Goal: Information Seeking & Learning: Check status

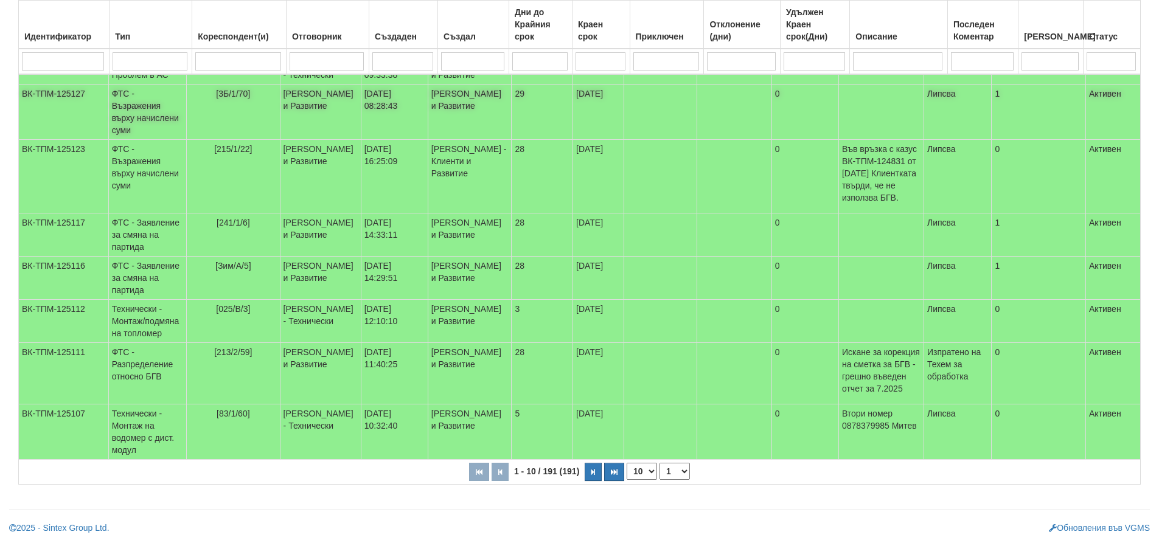
scroll to position [347, 0]
click at [652, 475] on select "10 20 30 40" at bounding box center [642, 471] width 30 height 17
select select "40"
click at [629, 480] on select "10 20 30 40" at bounding box center [642, 471] width 30 height 17
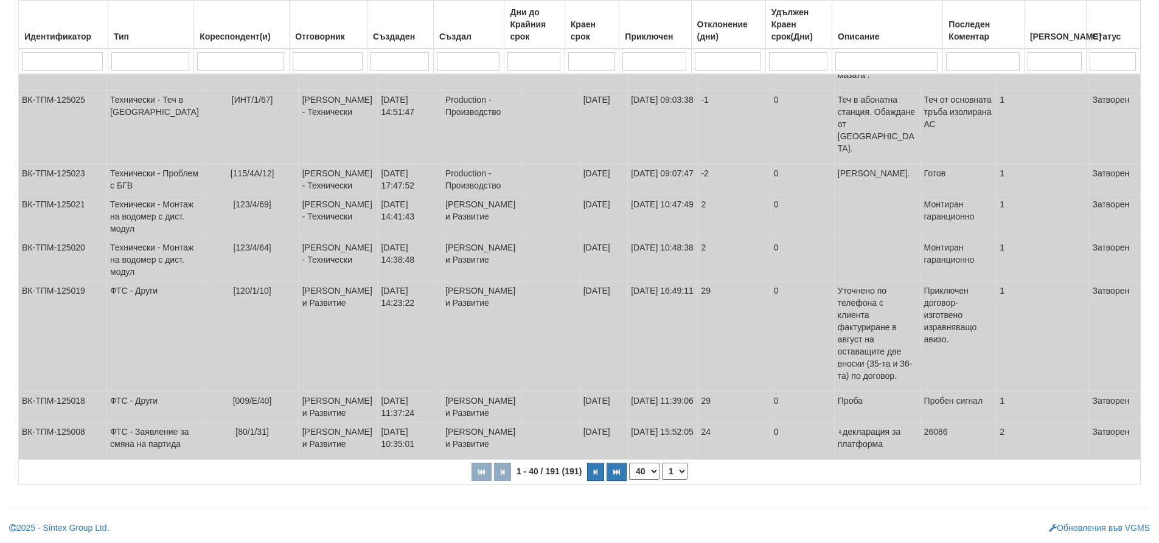
scroll to position [2112, 0]
click at [681, 471] on select "1 2 3 4 5" at bounding box center [675, 471] width 26 height 17
click at [664, 463] on select "1 2 3 4 5" at bounding box center [675, 471] width 26 height 17
select select "2"
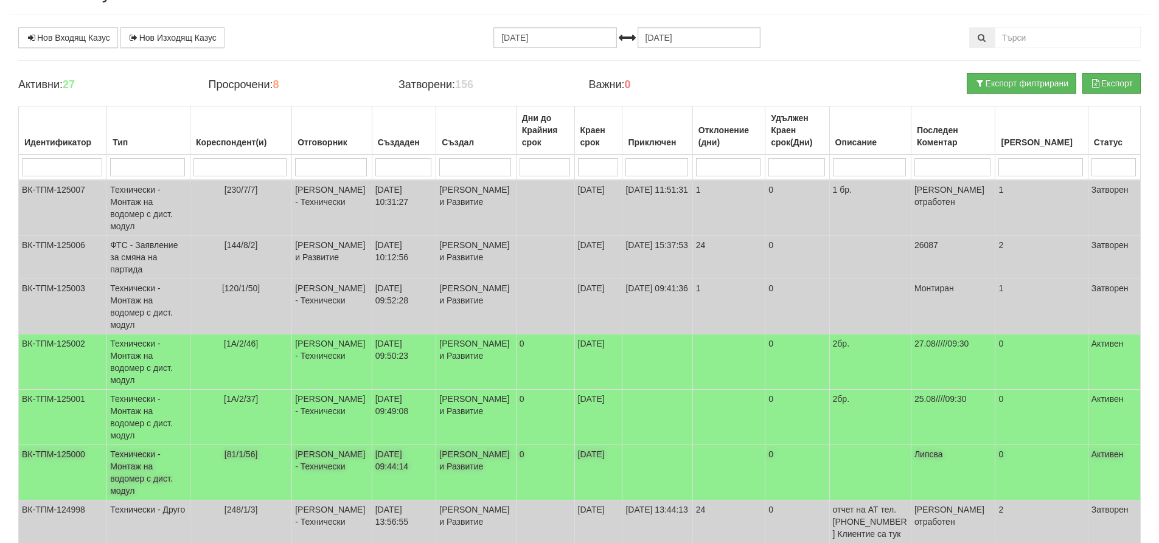
scroll to position [0, 0]
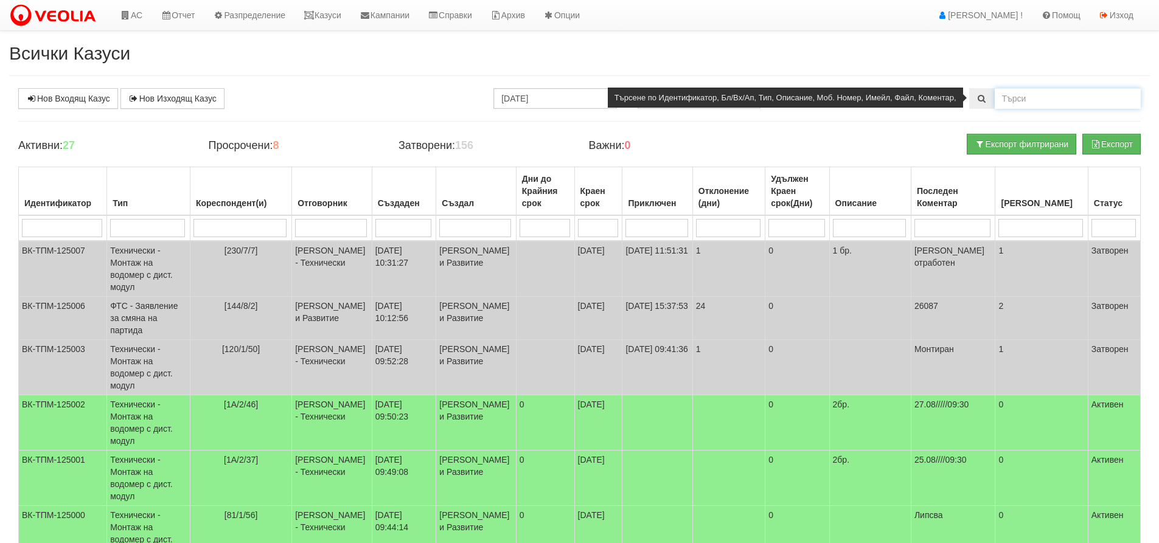
click at [1006, 92] on input "text" at bounding box center [1068, 98] width 146 height 21
type input "215/2"
click at [979, 98] on icon at bounding box center [982, 98] width 11 height 9
click at [980, 98] on icon at bounding box center [982, 98] width 11 height 9
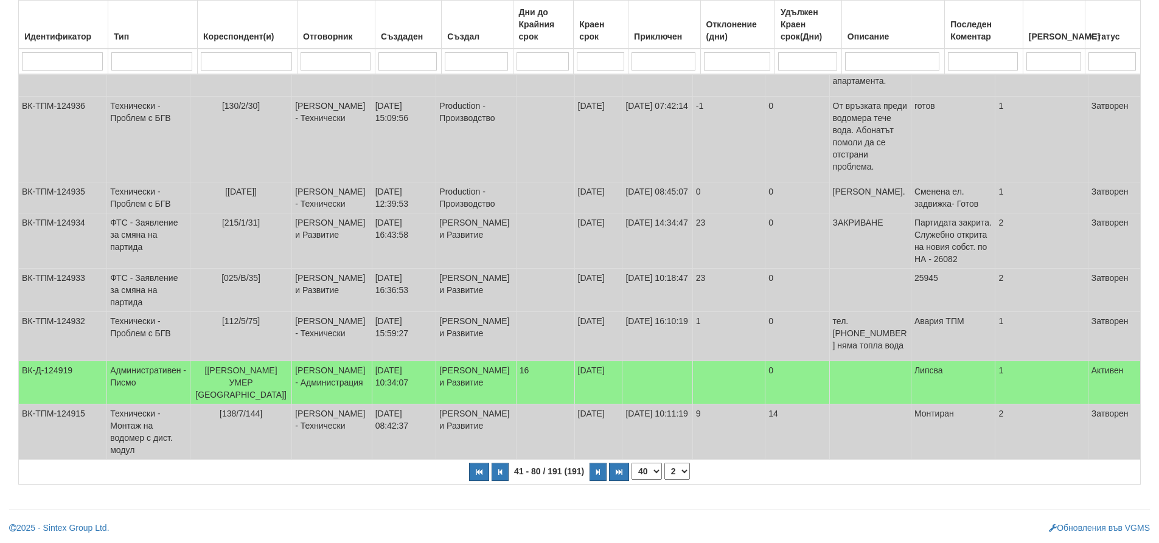
scroll to position [2057, 0]
click at [685, 470] on select "1 2 3 4 5" at bounding box center [677, 471] width 26 height 17
select select "1"
click at [664, 480] on select "1 2 3 4 5" at bounding box center [677, 471] width 26 height 17
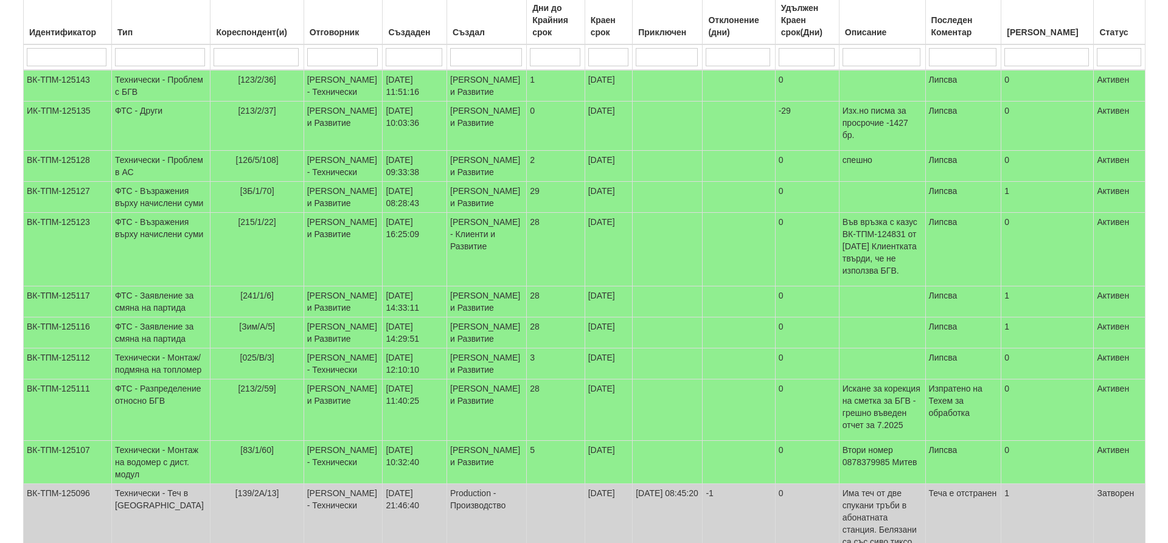
scroll to position [0, 0]
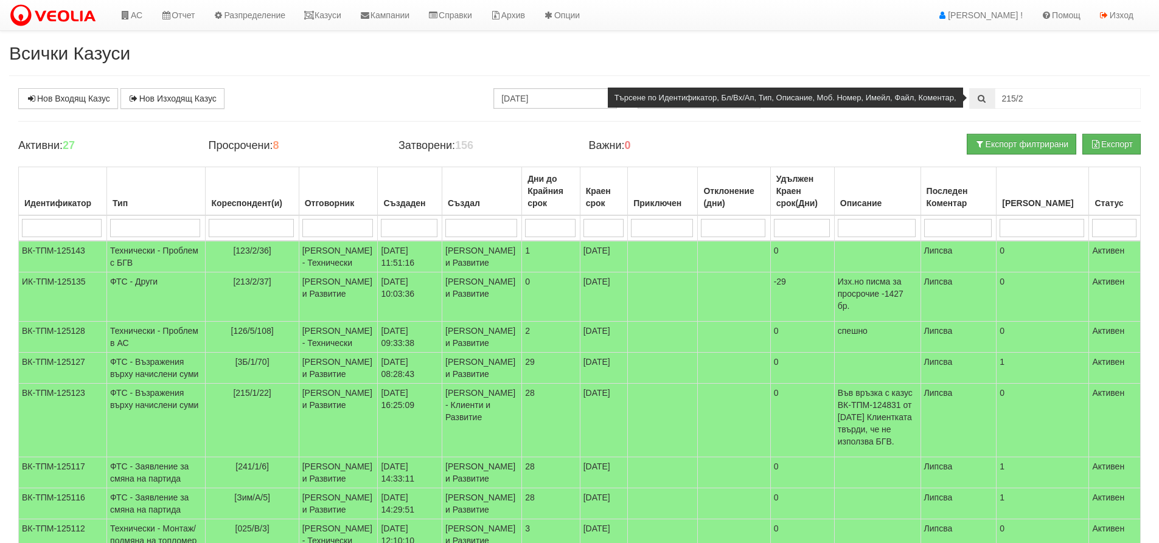
click at [979, 93] on span at bounding box center [982, 98] width 26 height 21
click at [979, 96] on icon at bounding box center [982, 98] width 11 height 9
click at [1031, 97] on input "215/2" at bounding box center [1068, 98] width 146 height 21
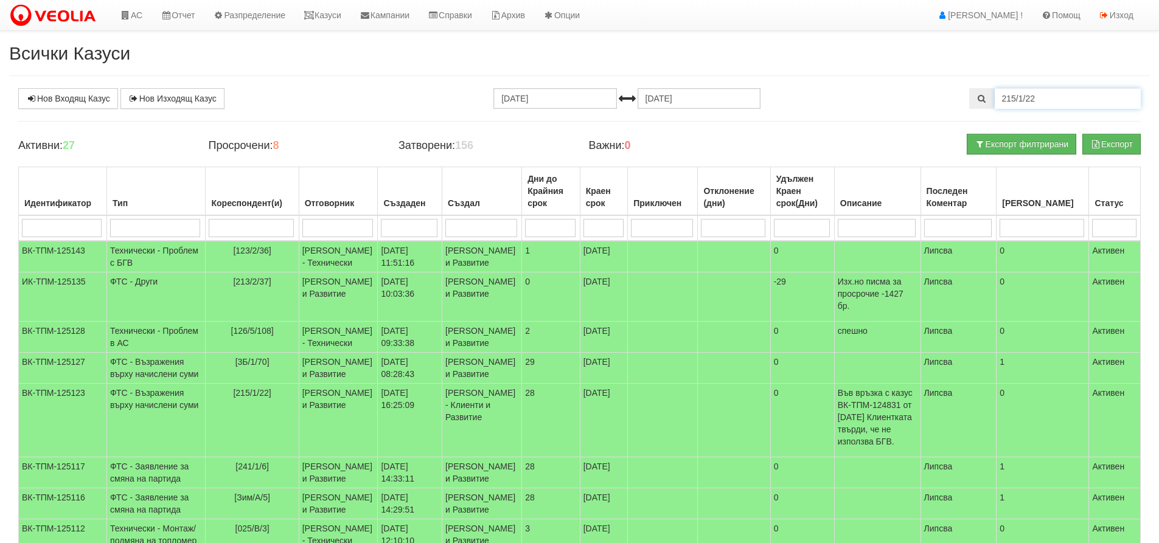
type input "215/1/22"
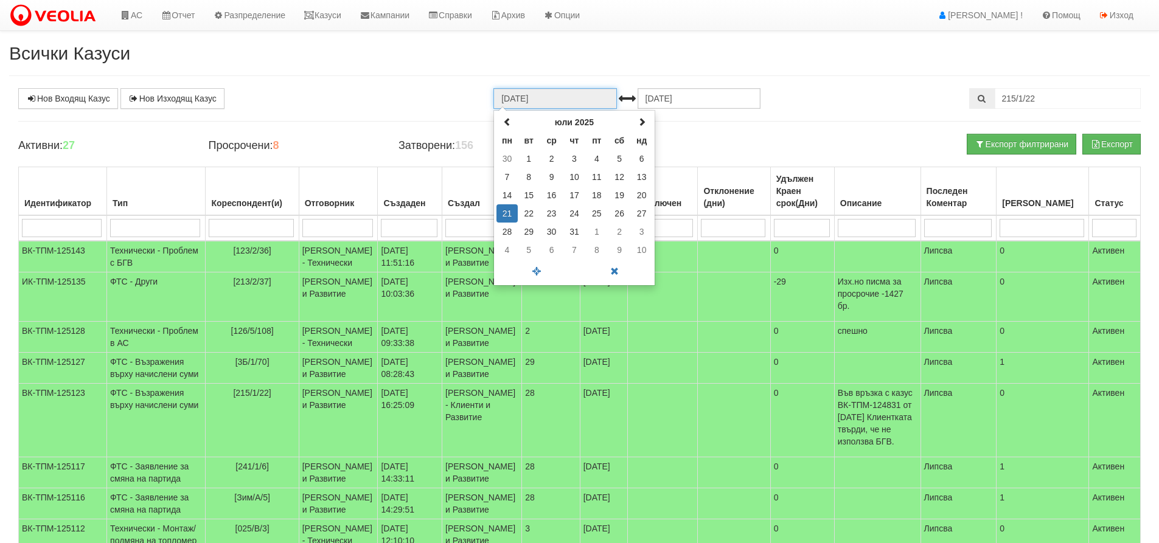
click at [559, 100] on input "[DATE]" at bounding box center [554, 98] width 123 height 21
click at [507, 209] on td "21" at bounding box center [506, 213] width 21 height 18
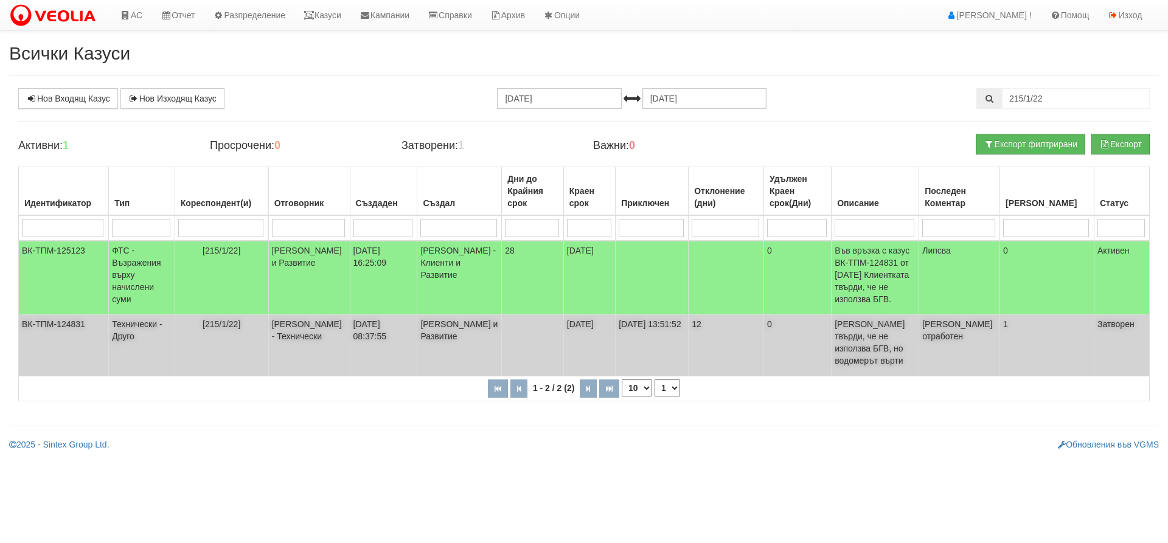
click at [132, 332] on td "Технически - Друго" at bounding box center [142, 345] width 66 height 61
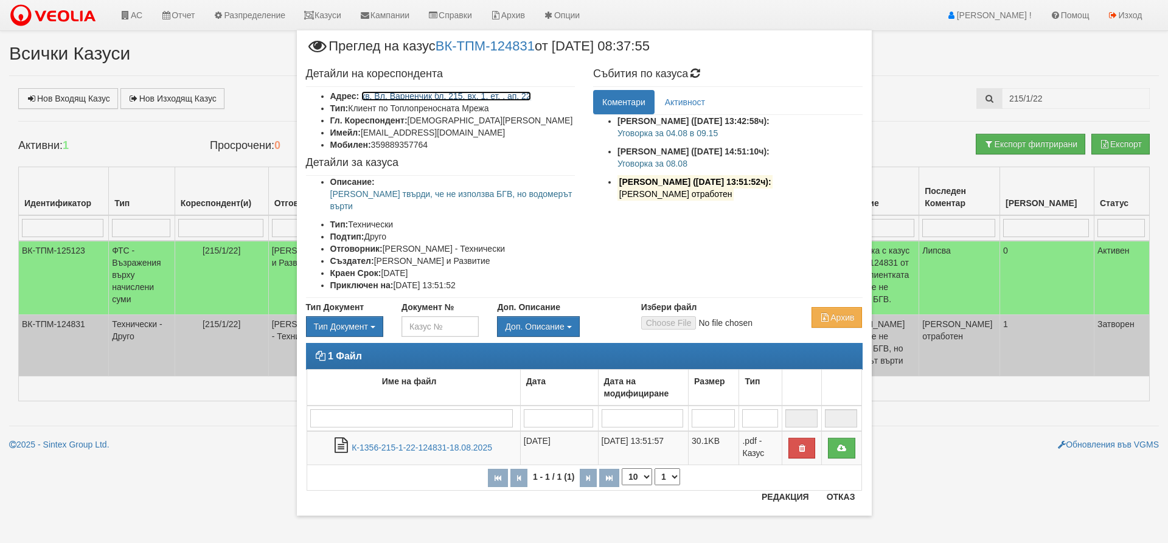
click at [401, 96] on link "кв. Вл. Варненчик бл. 215, вх. 1, ет. , ап. 22" at bounding box center [446, 96] width 170 height 10
click at [834, 498] on button "Отказ" at bounding box center [841, 496] width 43 height 19
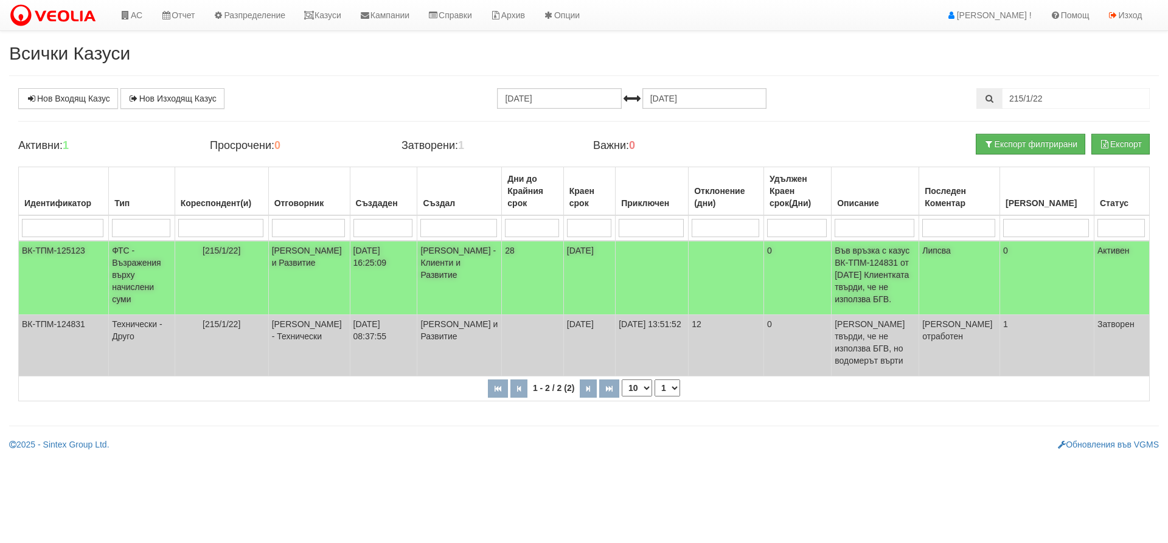
click at [217, 254] on span "[215/1/22]" at bounding box center [222, 251] width 38 height 10
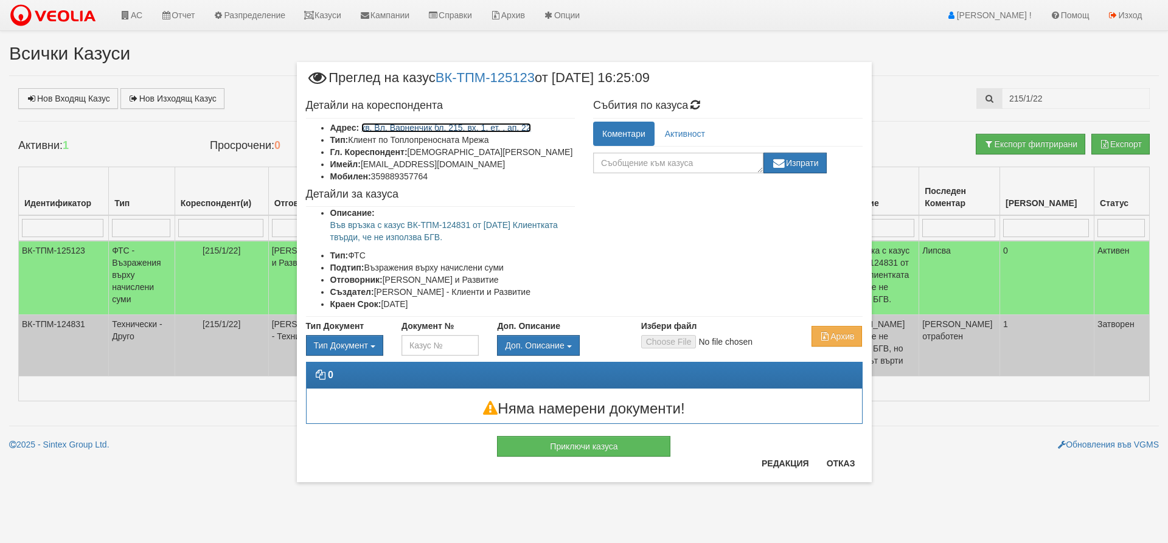
click at [471, 127] on link "кв. Вл. Варненчик бл. 215, вх. 1, ет. , ап. 22" at bounding box center [446, 128] width 170 height 10
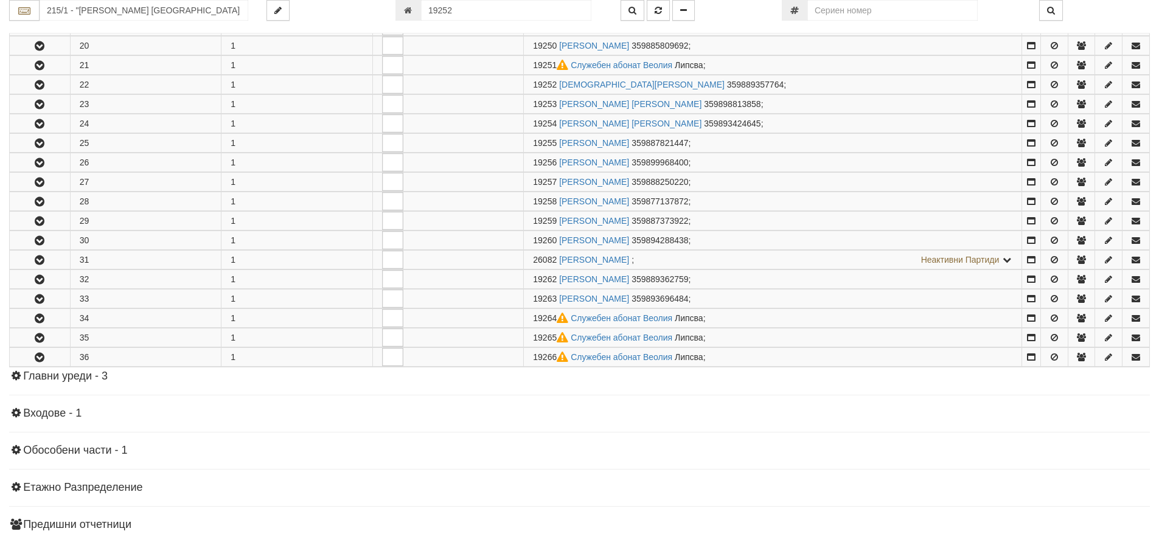
scroll to position [649, 0]
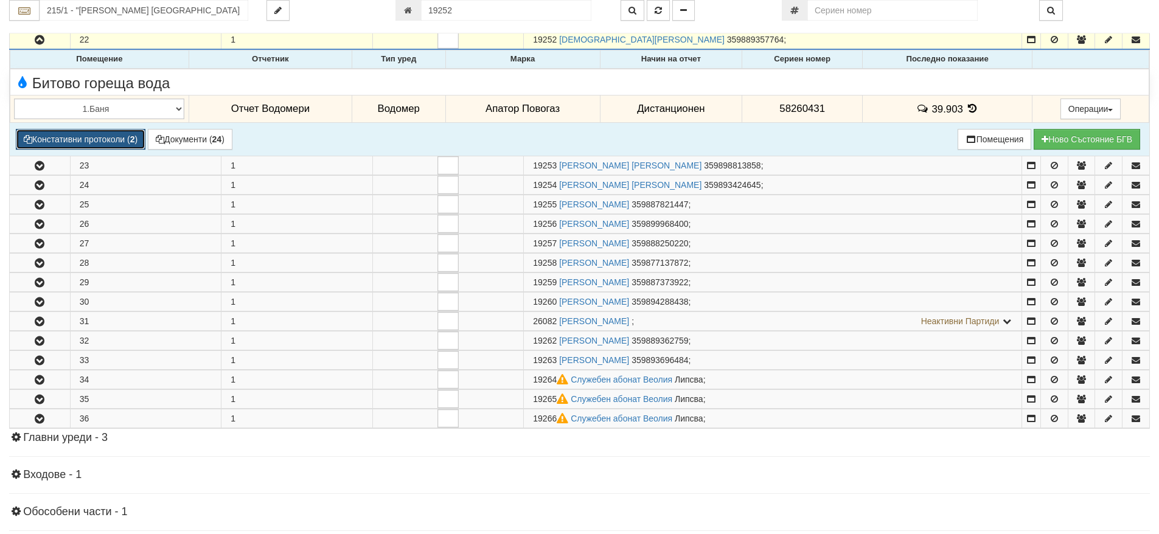
click at [57, 142] on button "Констативни протоколи ( 2 )" at bounding box center [81, 139] width 130 height 21
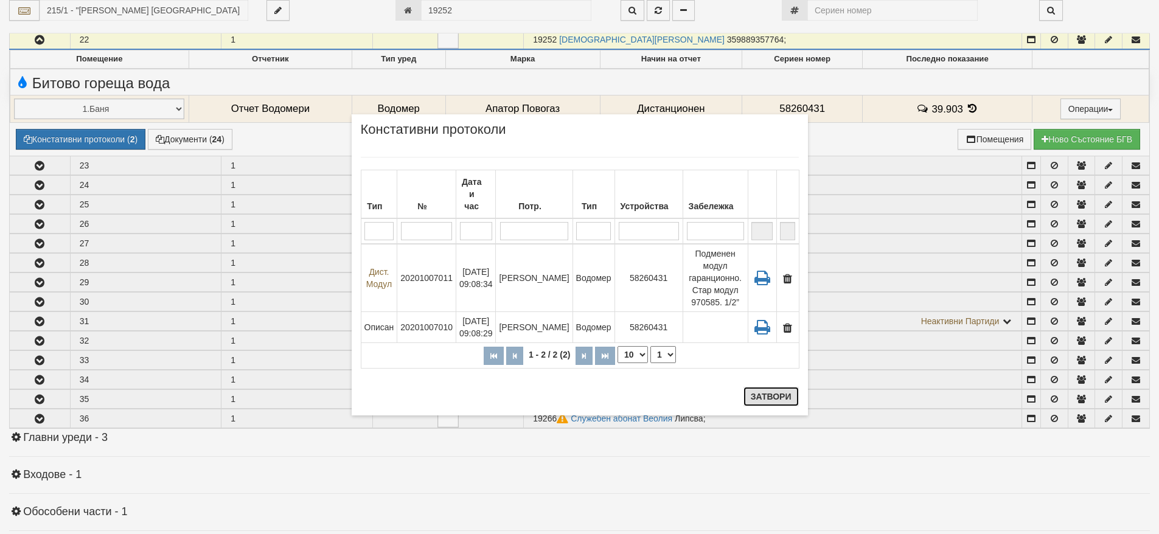
click at [775, 394] on button "Затвори" at bounding box center [771, 396] width 55 height 19
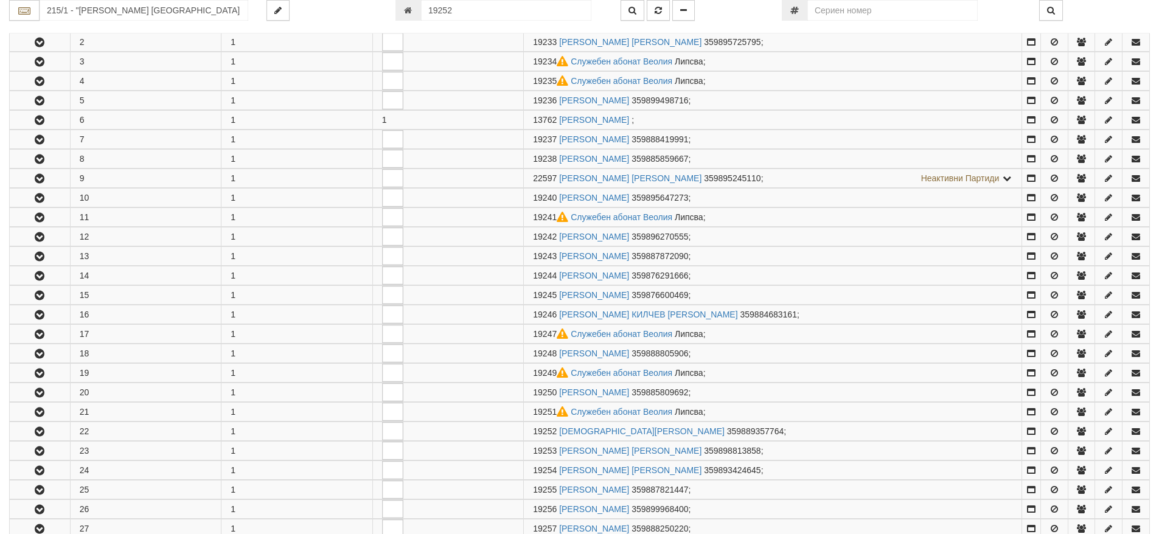
scroll to position [649, 0]
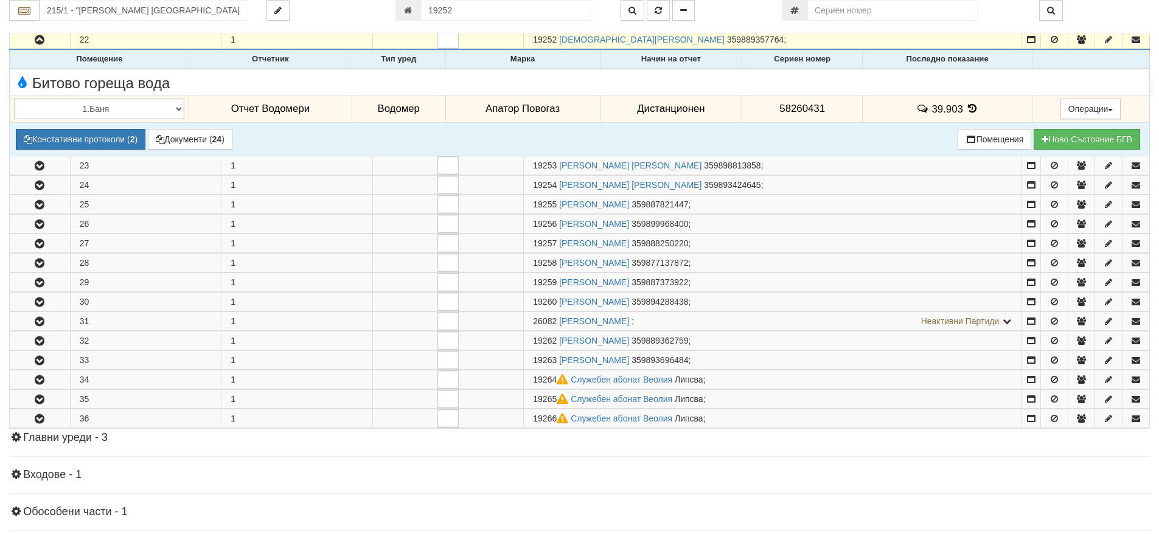
click at [966, 111] on icon at bounding box center [972, 108] width 13 height 10
